Goal: Task Accomplishment & Management: Manage account settings

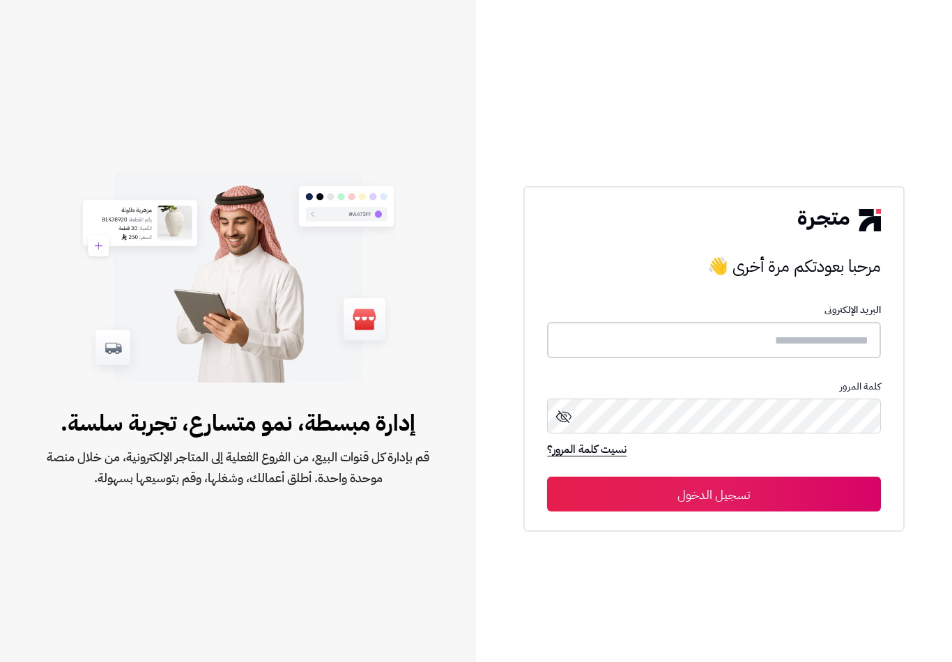
type input "**********"
click at [713, 505] on button "تسجيل الدخول" at bounding box center [713, 493] width 333 height 35
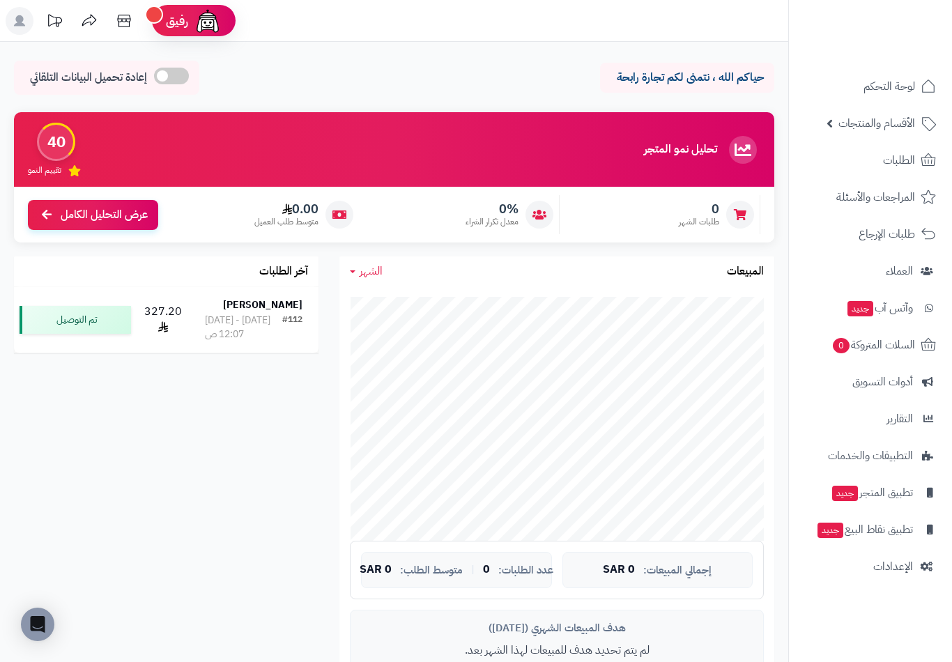
click at [910, 569] on span "الإعدادات" at bounding box center [893, 567] width 40 height 20
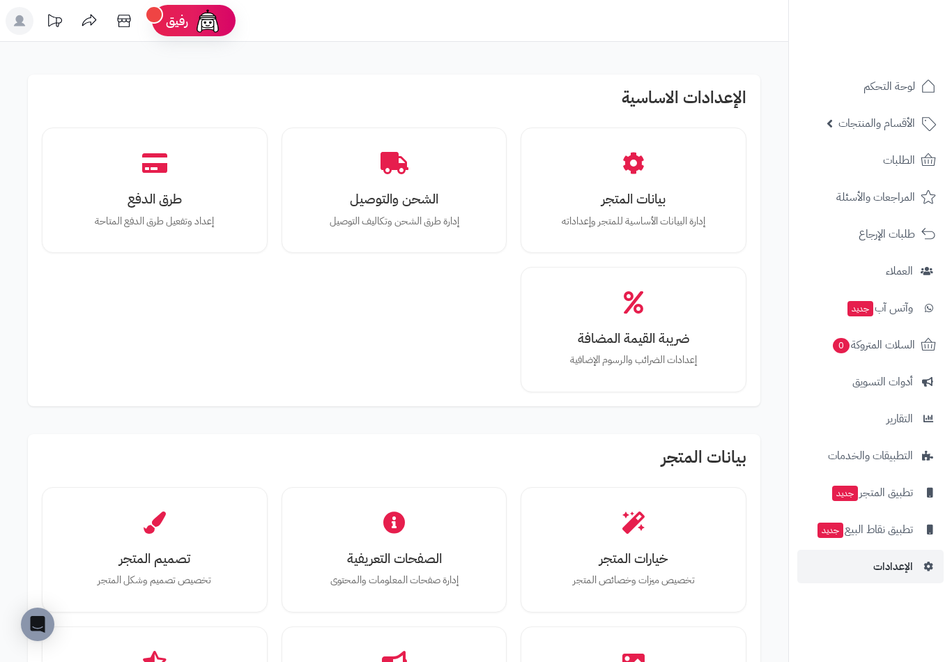
click at [196, 215] on p "إعداد وتفعيل طرق الدفع المتاحة" at bounding box center [154, 221] width 177 height 15
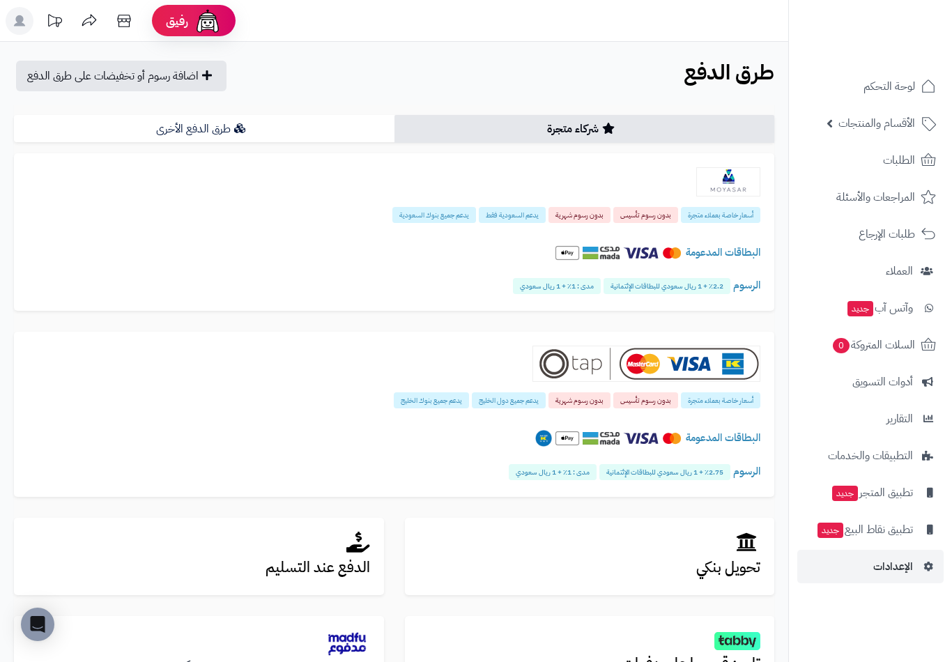
click at [250, 132] on link "طرق الدفع الأخرى" at bounding box center [204, 129] width 380 height 28
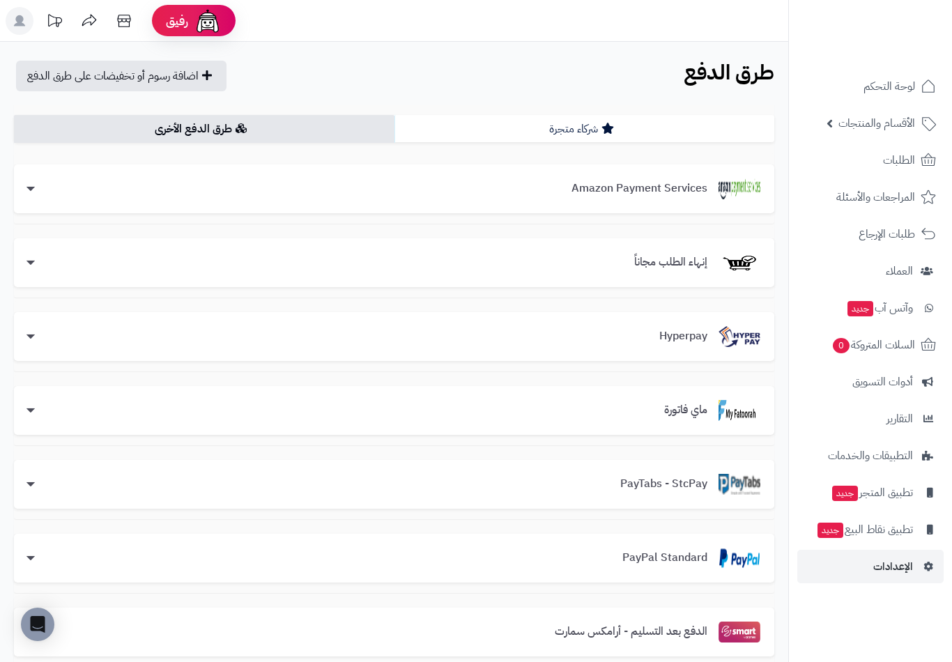
click at [332, 486] on div "PayTabs - StcPay" at bounding box center [394, 484] width 732 height 21
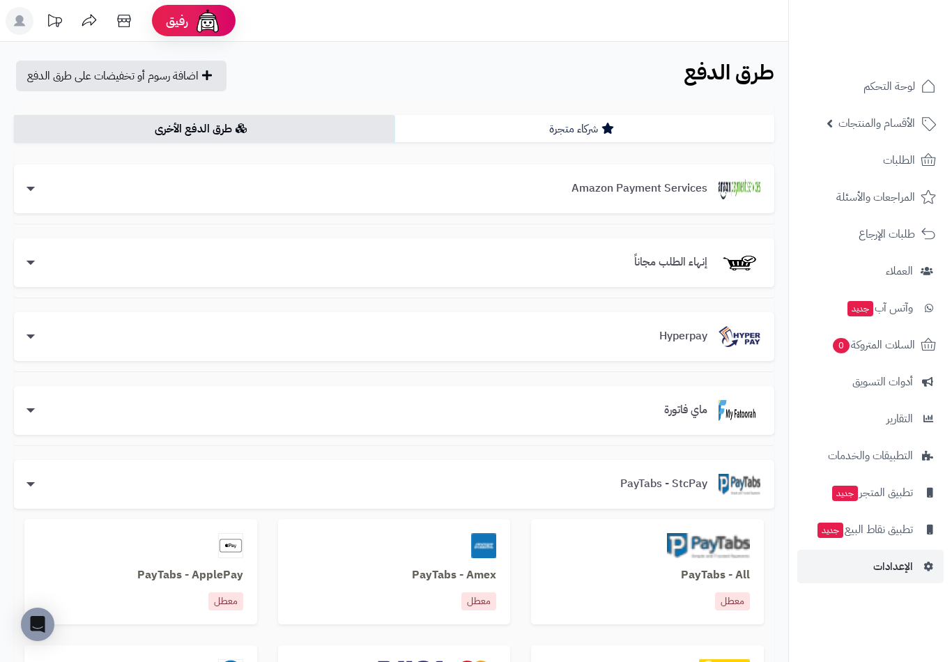
click at [560, 196] on div "Amazon Payment Services" at bounding box center [394, 188] width 732 height 21
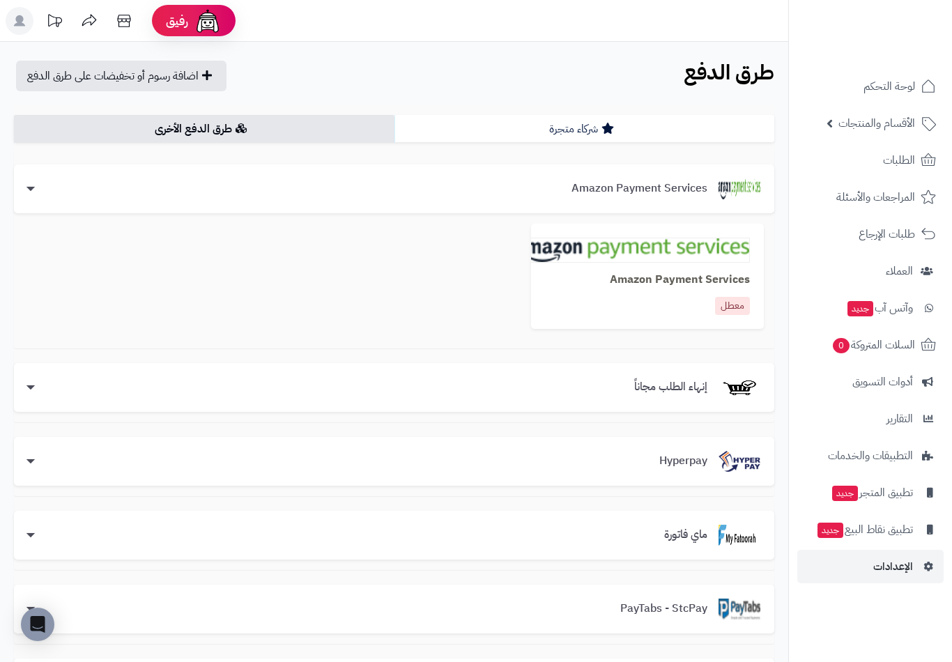
scroll to position [0, -1]
click at [31, 190] on icon at bounding box center [30, 189] width 9 height 4
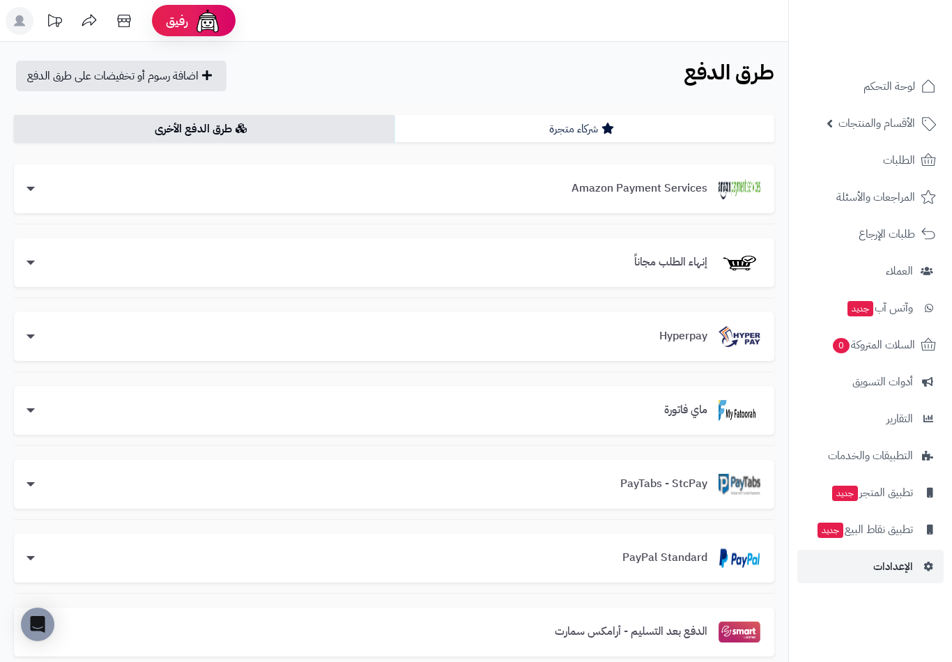
click at [479, 130] on link "شركاء متجرة" at bounding box center [584, 129] width 380 height 28
